Goal: Task Accomplishment & Management: Use online tool/utility

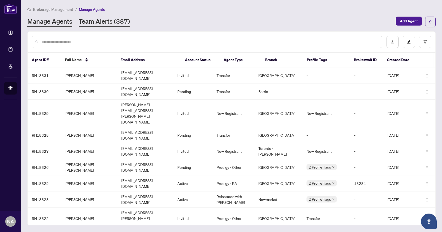
click at [118, 20] on link "Team Alerts (387)" at bounding box center [104, 21] width 51 height 9
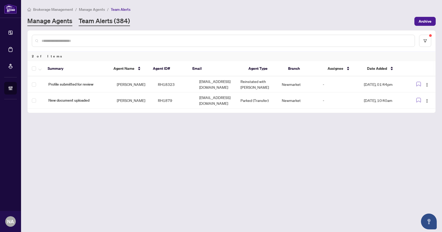
click at [61, 23] on link "Manage Agents" at bounding box center [49, 21] width 45 height 9
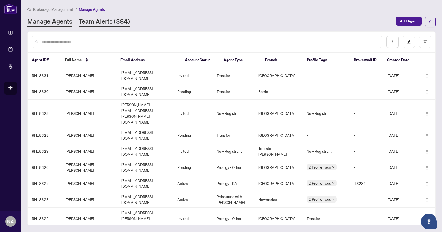
click at [101, 18] on link "Team Alerts (384)" at bounding box center [104, 21] width 51 height 9
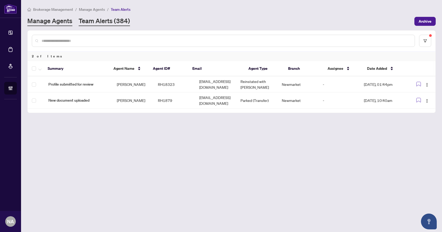
click at [66, 22] on link "Manage Agents" at bounding box center [49, 21] width 45 height 9
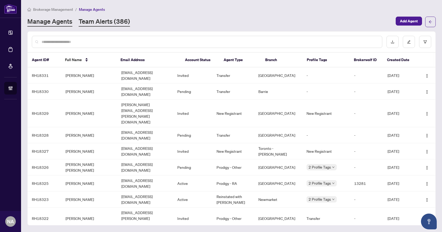
click at [103, 20] on link "Team Alerts (386)" at bounding box center [104, 21] width 51 height 9
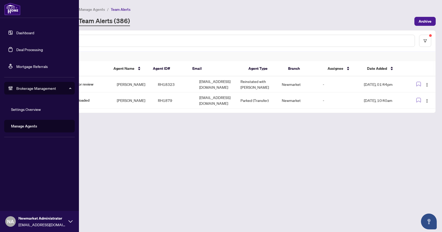
click at [16, 51] on link "Deal Processing" at bounding box center [29, 49] width 27 height 5
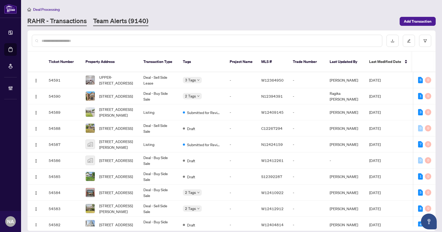
click at [113, 19] on link "Team Alerts (9140)" at bounding box center [120, 21] width 55 height 9
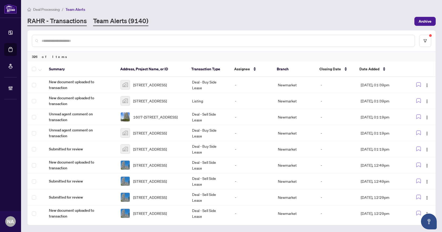
click at [56, 17] on link "RAHR - Transactions" at bounding box center [56, 21] width 59 height 9
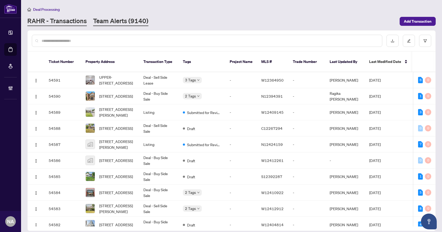
click at [119, 18] on link "Team Alerts (9140)" at bounding box center [120, 21] width 55 height 9
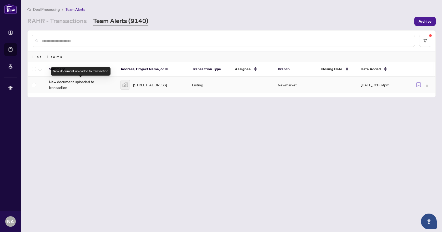
click at [69, 83] on span "New document uploaded to transaction" at bounding box center [80, 85] width 63 height 12
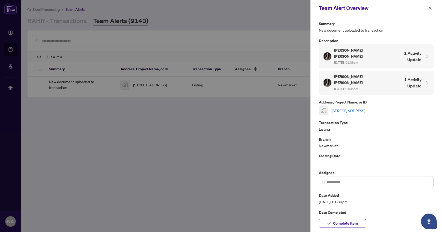
click at [365, 108] on link "[STREET_ADDRESS]" at bounding box center [349, 111] width 34 height 6
click at [430, 9] on icon "close" at bounding box center [430, 8] width 4 height 4
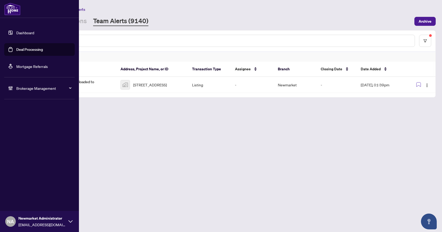
click at [7, 88] on div "Brokerage Management" at bounding box center [39, 88] width 71 height 13
click at [22, 127] on link "Manage Agents" at bounding box center [24, 126] width 26 height 5
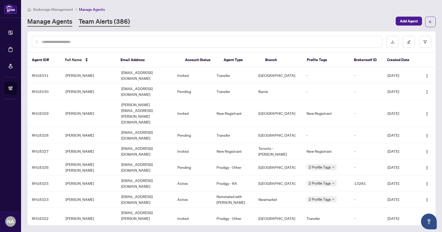
click at [103, 24] on link "Team Alerts (386)" at bounding box center [104, 21] width 51 height 9
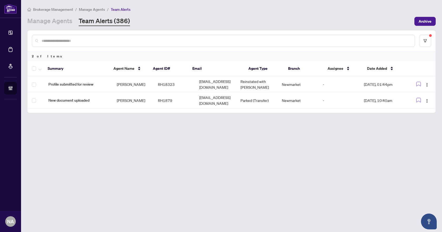
click at [196, 145] on main "Brokerage Management / Manage Agents / Team Alerts Manage Agents Team Alerts (3…" at bounding box center [231, 116] width 421 height 232
click at [192, 149] on main "Brokerage Management / Manage Agents / Team Alerts Manage Agents Team Alerts (3…" at bounding box center [231, 116] width 421 height 232
click at [52, 22] on link "Manage Agents" at bounding box center [49, 21] width 45 height 9
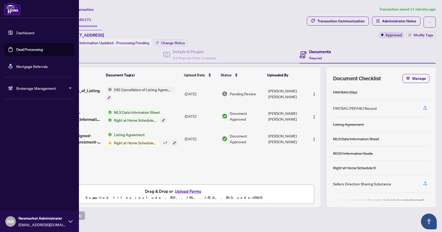
click at [20, 48] on link "Deal Processing" at bounding box center [29, 49] width 27 height 5
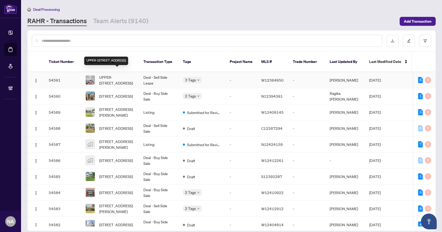
click at [104, 75] on span "UPPER-[STREET_ADDRESS]" at bounding box center [117, 80] width 36 height 12
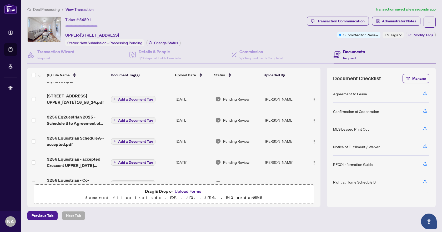
scroll to position [29, 0]
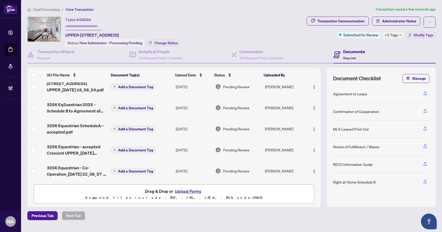
click at [42, 11] on span "Deal Processing" at bounding box center [46, 9] width 27 height 5
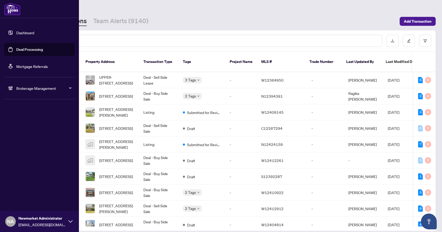
click at [19, 88] on span "Brokerage Management" at bounding box center [43, 88] width 55 height 6
click at [33, 128] on link "Manage Agents" at bounding box center [24, 126] width 26 height 5
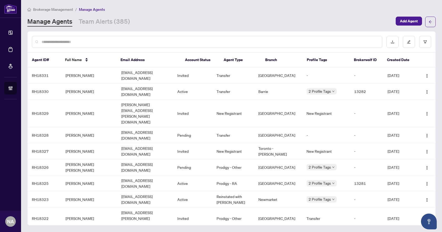
click at [129, 41] on input "text" at bounding box center [210, 42] width 336 height 6
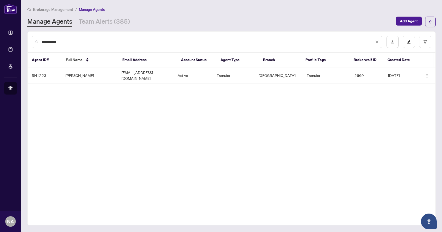
click at [74, 41] on input "**********" at bounding box center [208, 42] width 333 height 6
type input "*********"
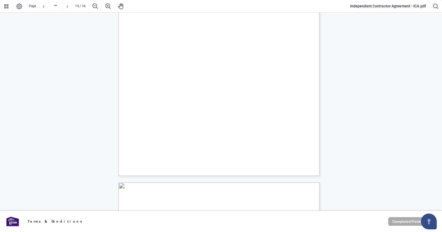
type input "**"
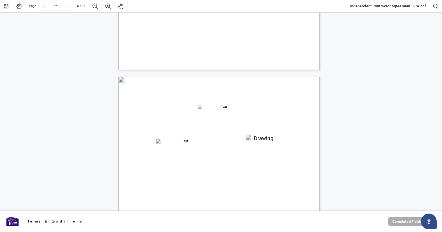
scroll to position [4027, 0]
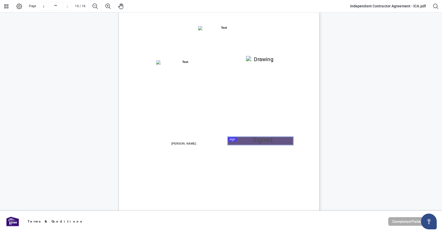
click at [267, 140] on div at bounding box center [221, 105] width 442 height 211
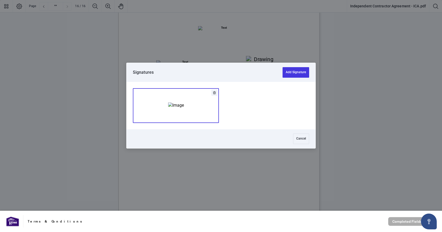
click at [184, 108] on img "Add Signature" at bounding box center [176, 105] width 16 height 6
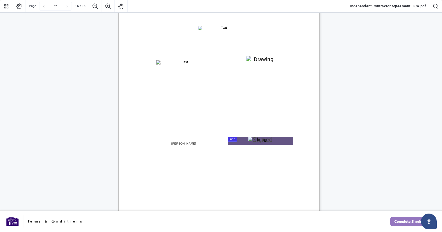
click at [400, 220] on span "Complete Signing" at bounding box center [410, 221] width 30 height 8
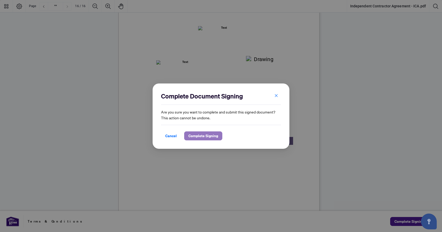
click at [204, 137] on span "Complete Signing" at bounding box center [203, 136] width 30 height 8
